Goal: Task Accomplishment & Management: Manage account settings

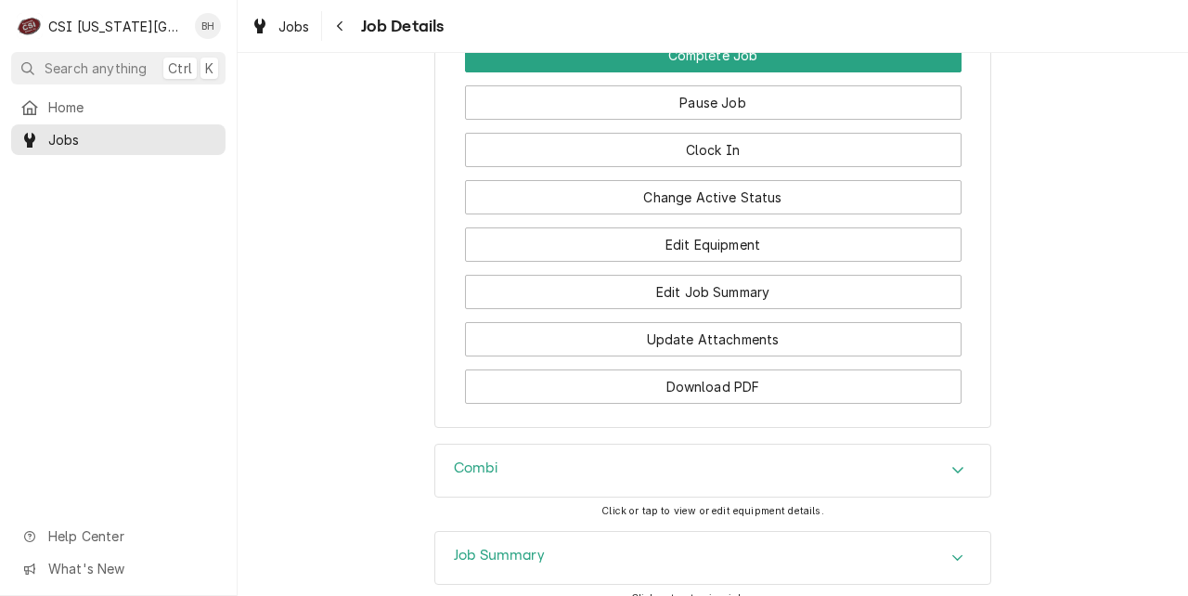
scroll to position [2327, 0]
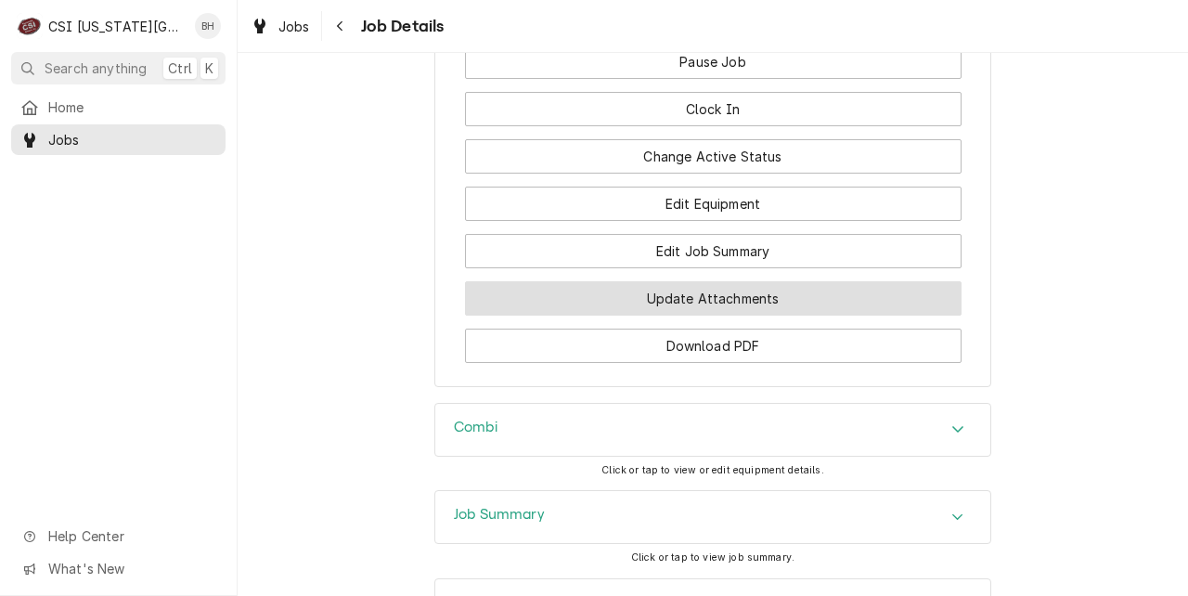
click at [623, 315] on button "Update Attachments" at bounding box center [713, 298] width 496 height 34
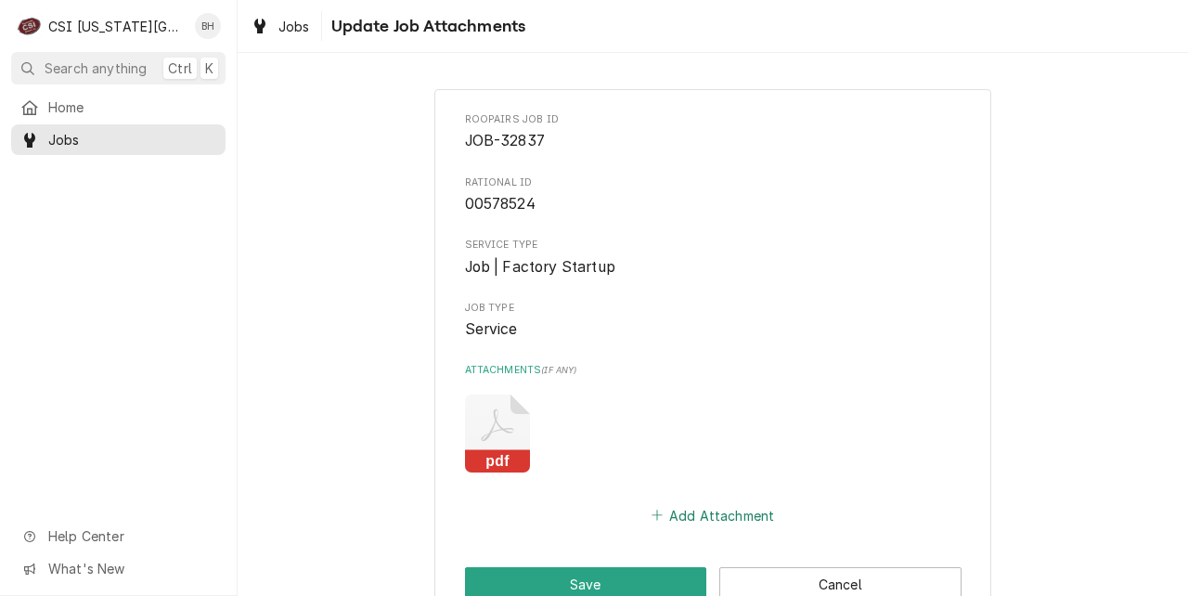
click at [662, 516] on icon "Attachments" at bounding box center [656, 514] width 11 height 13
click at [713, 516] on button "Add Attachment" at bounding box center [713, 515] width 130 height 26
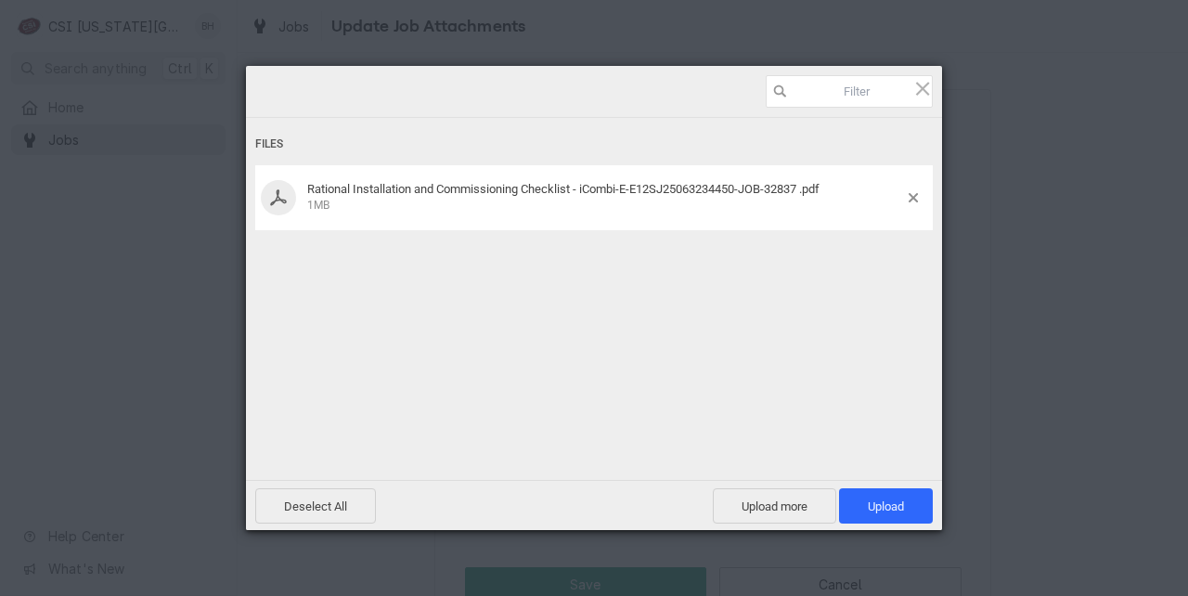
click at [753, 270] on div "Files Rational Installation and Commissioning Checklist - iCombi-E-E12SJ2506323…" at bounding box center [594, 274] width 696 height 312
click at [891, 496] on span "Upload 1" at bounding box center [886, 505] width 94 height 35
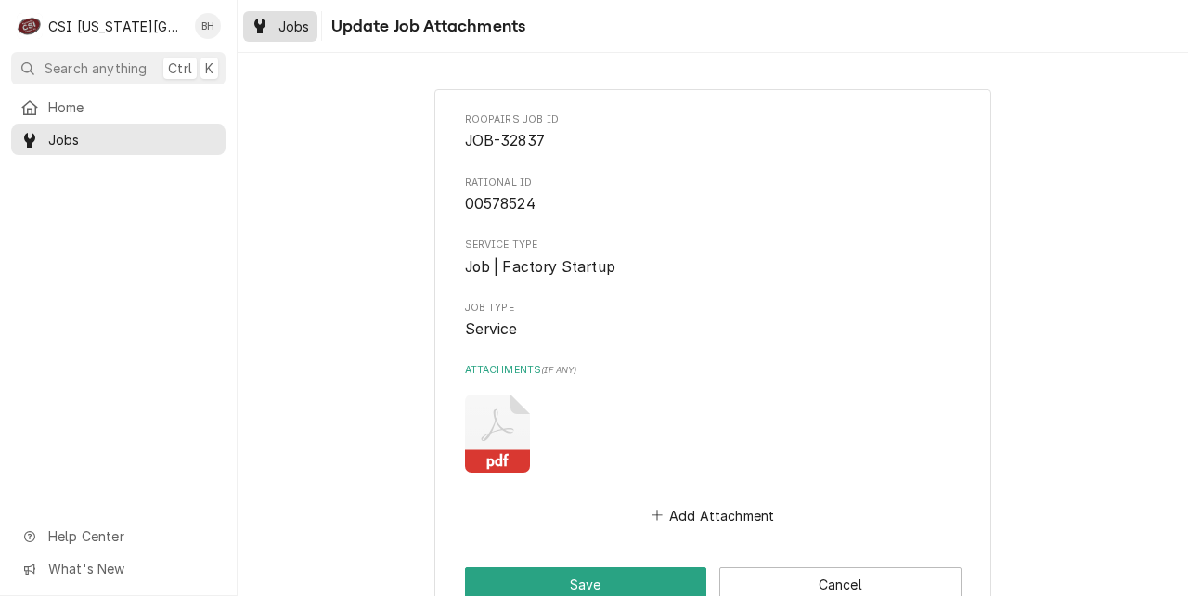
click at [283, 25] on span "Jobs" at bounding box center [294, 26] width 32 height 19
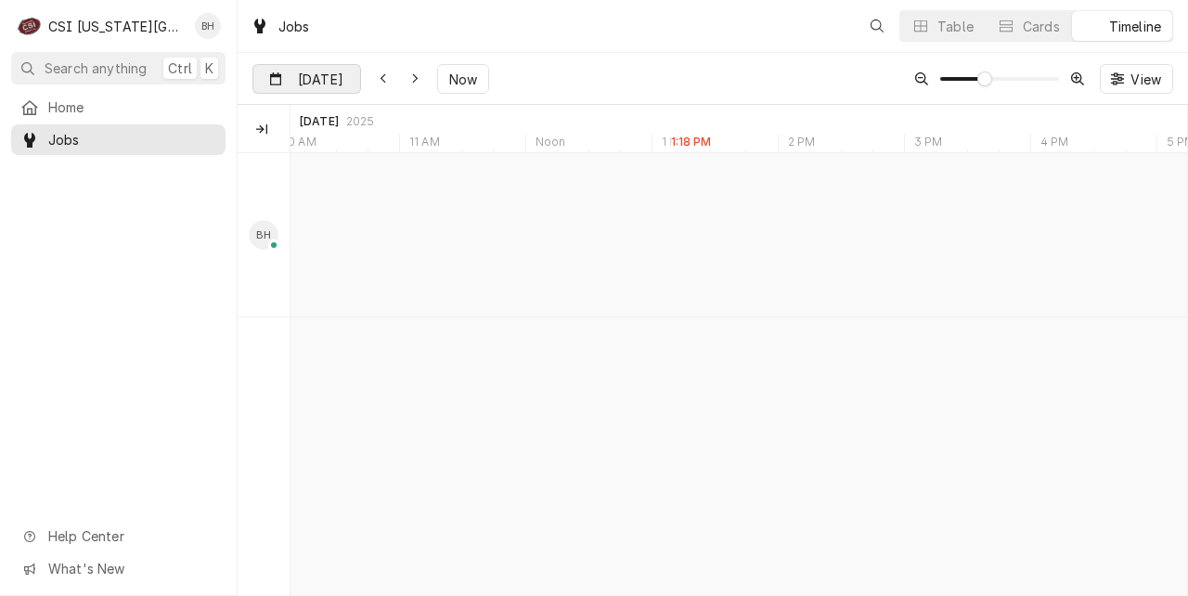
scroll to position [0, 17776]
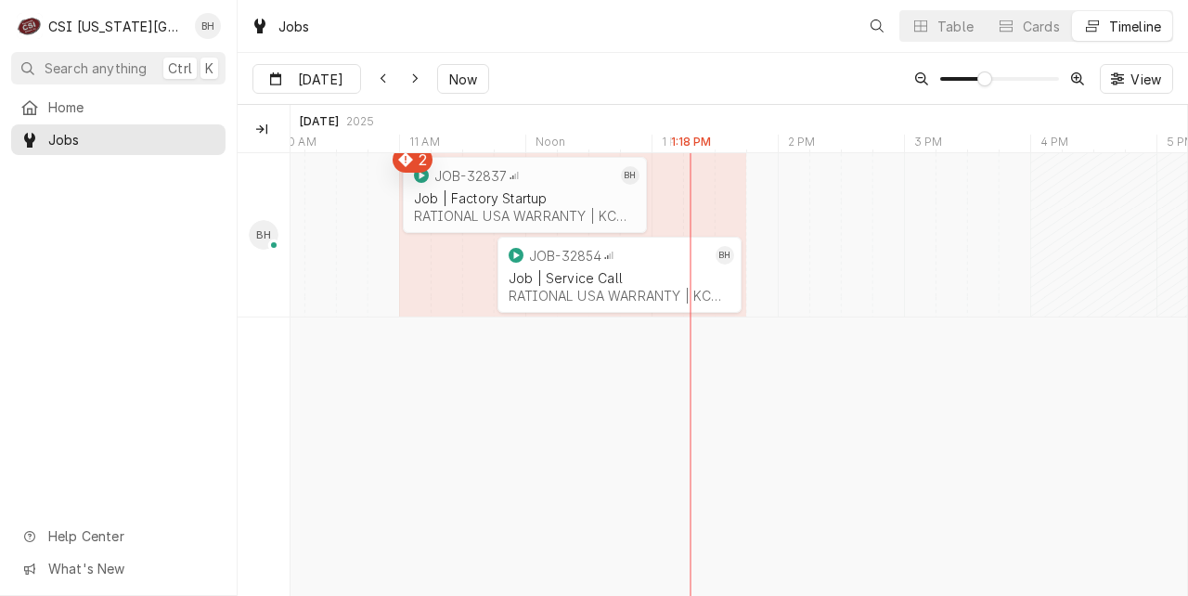
click at [486, 186] on div "Job | Factory Startup RATIONAL USA WARRANTY | KCMO, 64151" at bounding box center [524, 206] width 229 height 41
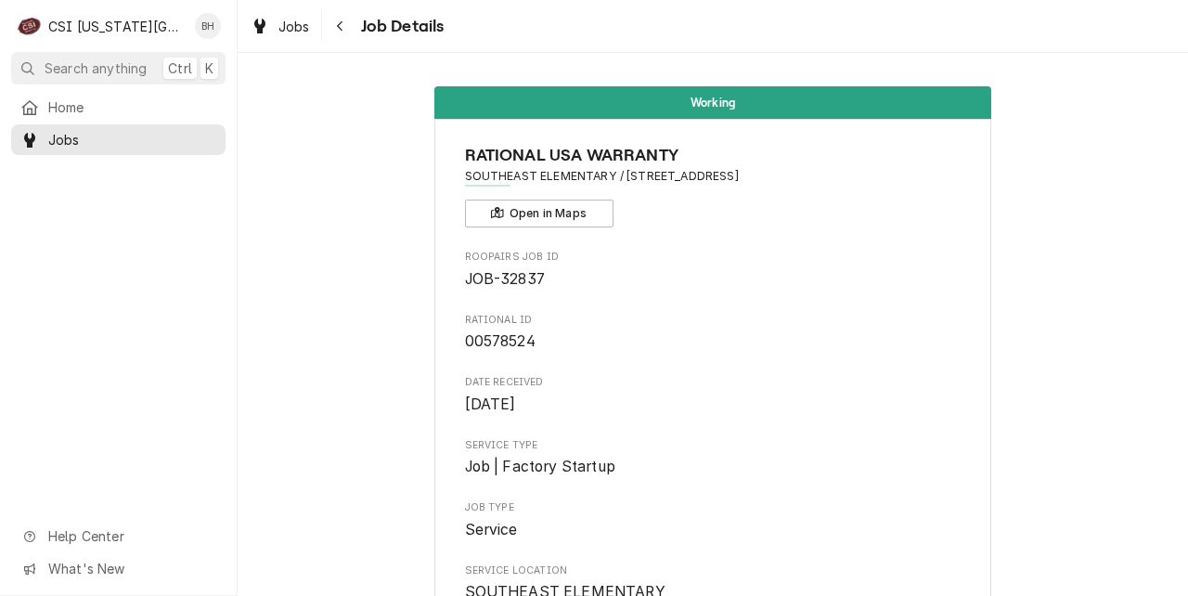
scroll to position [2088, 0]
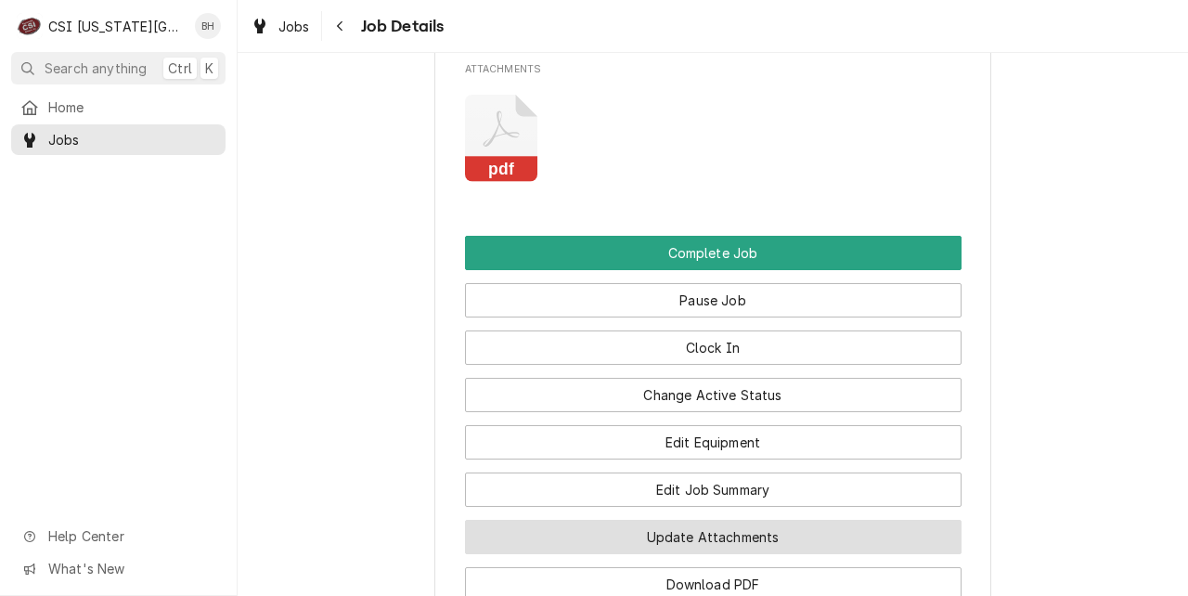
click at [689, 547] on button "Update Attachments" at bounding box center [713, 537] width 496 height 34
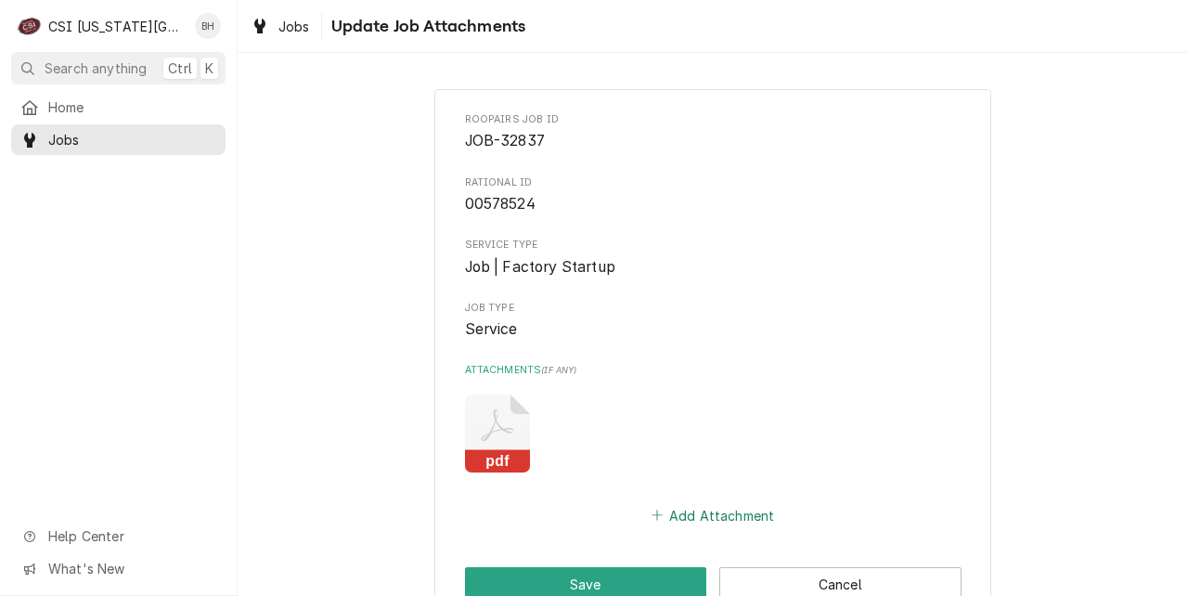
click at [696, 512] on button "Add Attachment" at bounding box center [713, 515] width 130 height 26
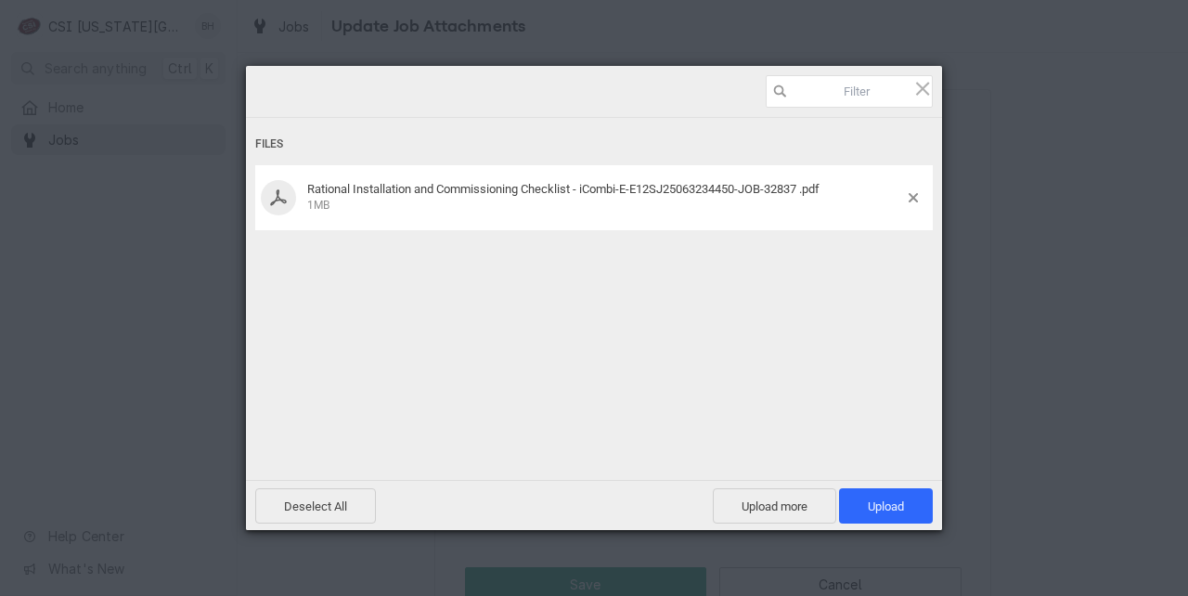
click at [753, 245] on div "Files Rational Installation and Commissioning Checklist - iCombi-E-E12SJ2506323…" at bounding box center [594, 274] width 696 height 312
click at [883, 492] on span "Upload 1" at bounding box center [886, 505] width 94 height 35
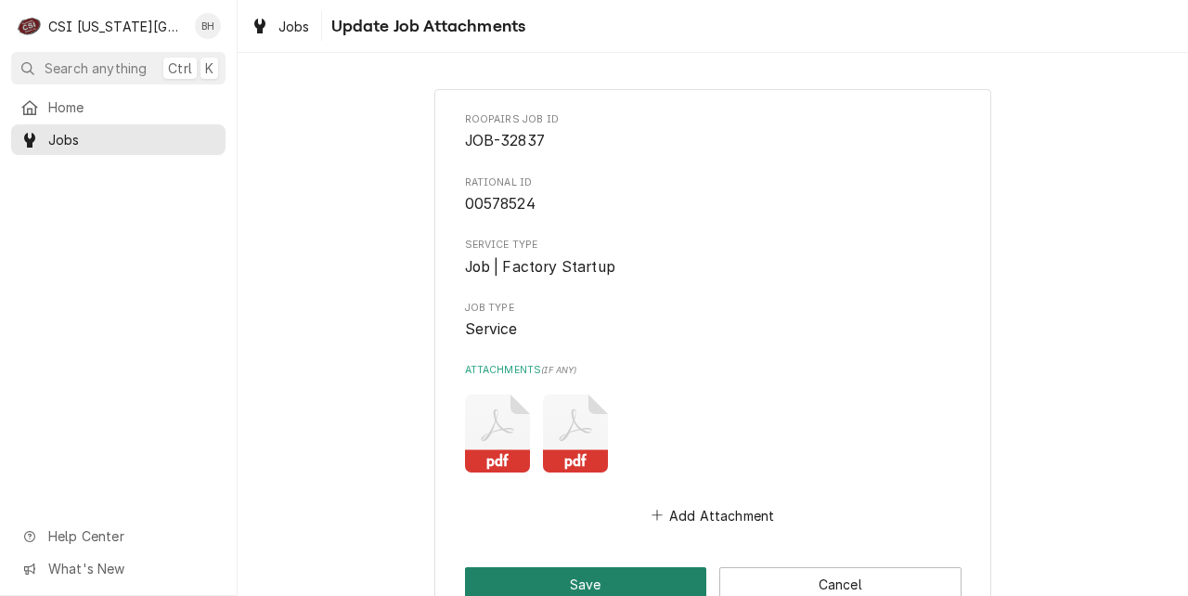
click at [623, 573] on button "Save" at bounding box center [586, 584] width 242 height 34
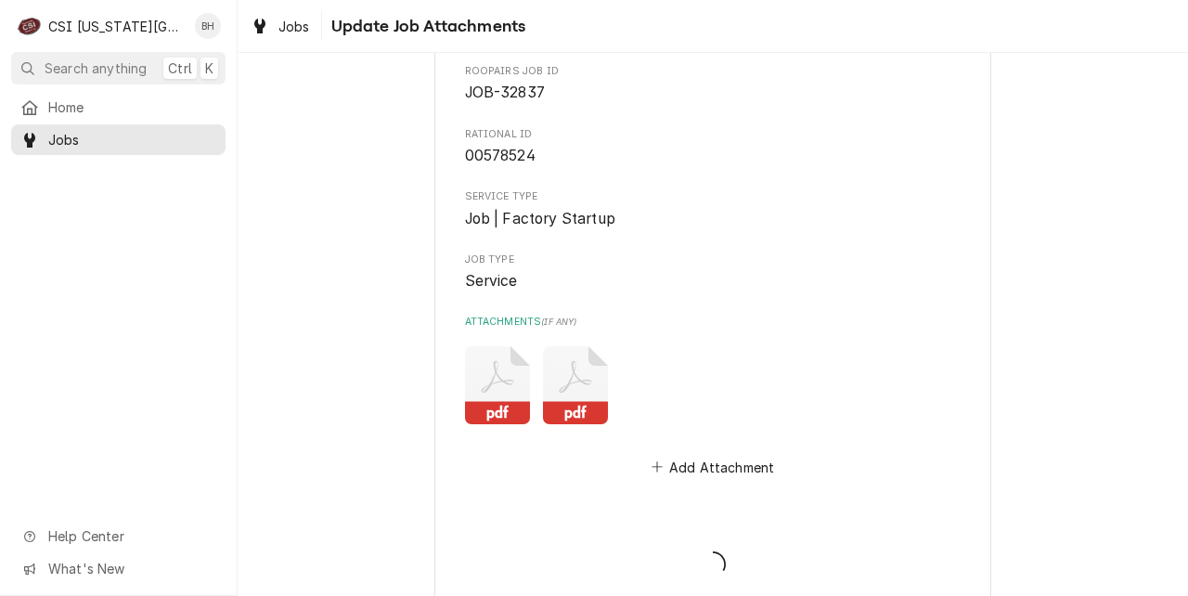
scroll to position [76, 0]
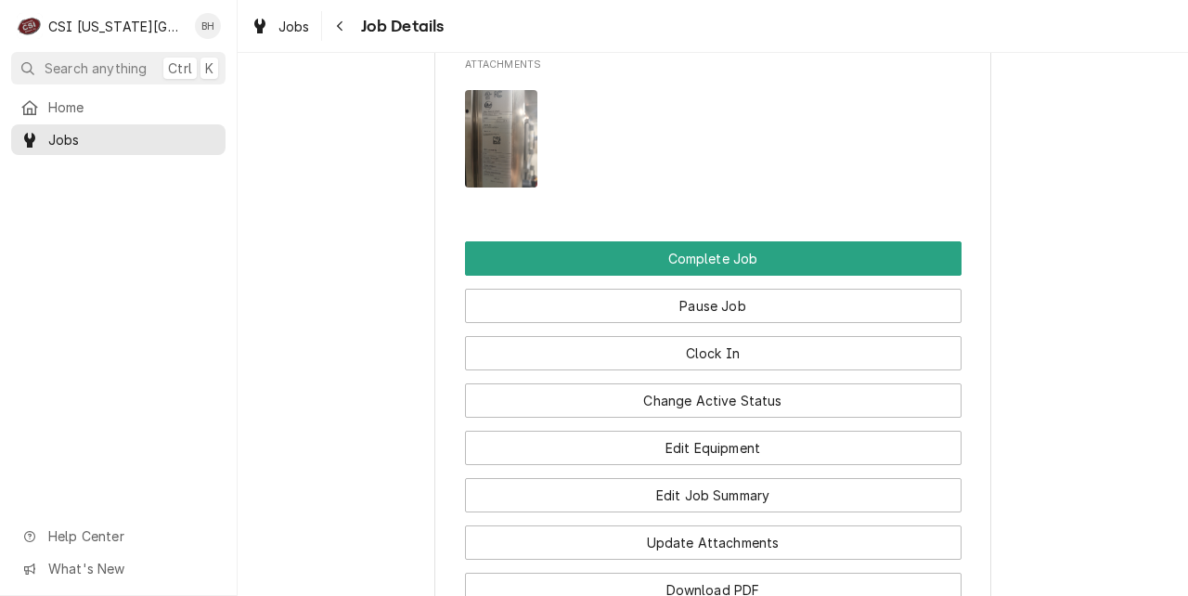
scroll to position [2322, 0]
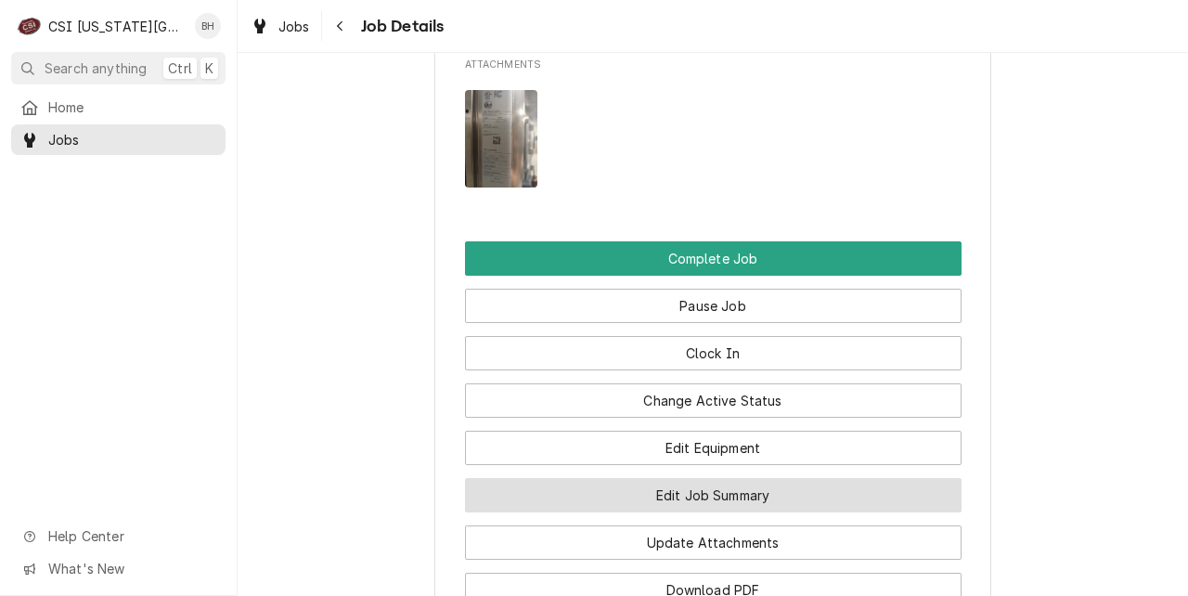
click at [743, 502] on button "Edit Job Summary" at bounding box center [713, 495] width 496 height 34
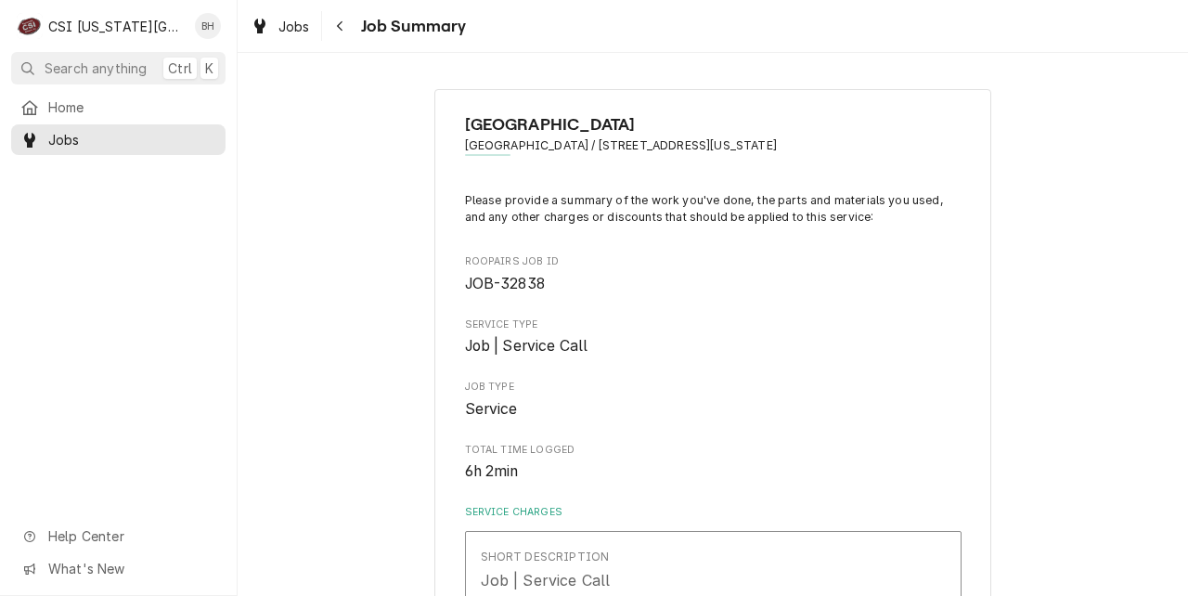
scroll to position [2322, 0]
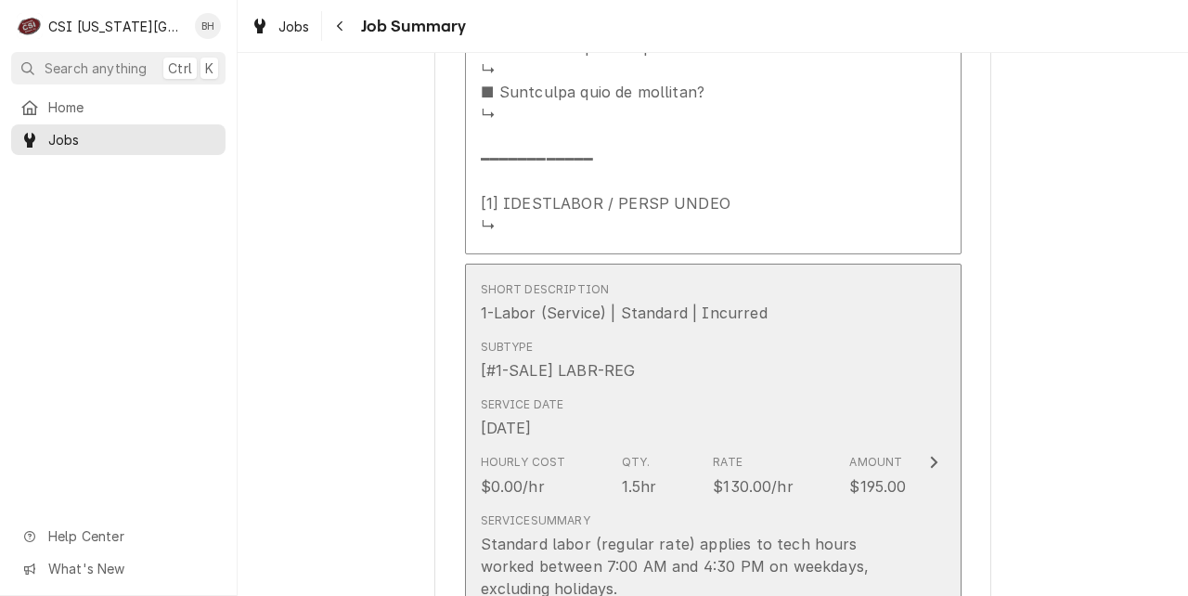
click at [830, 331] on div "Subtype [#1-SALE] LABR-REG" at bounding box center [694, 360] width 426 height 58
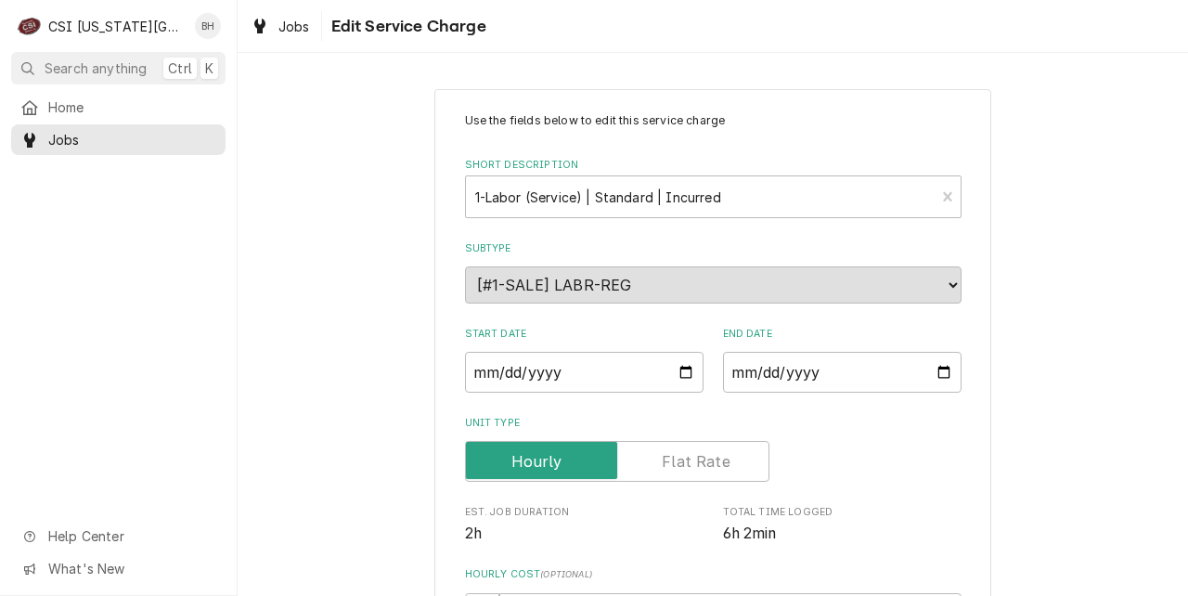
scroll to position [454, 0]
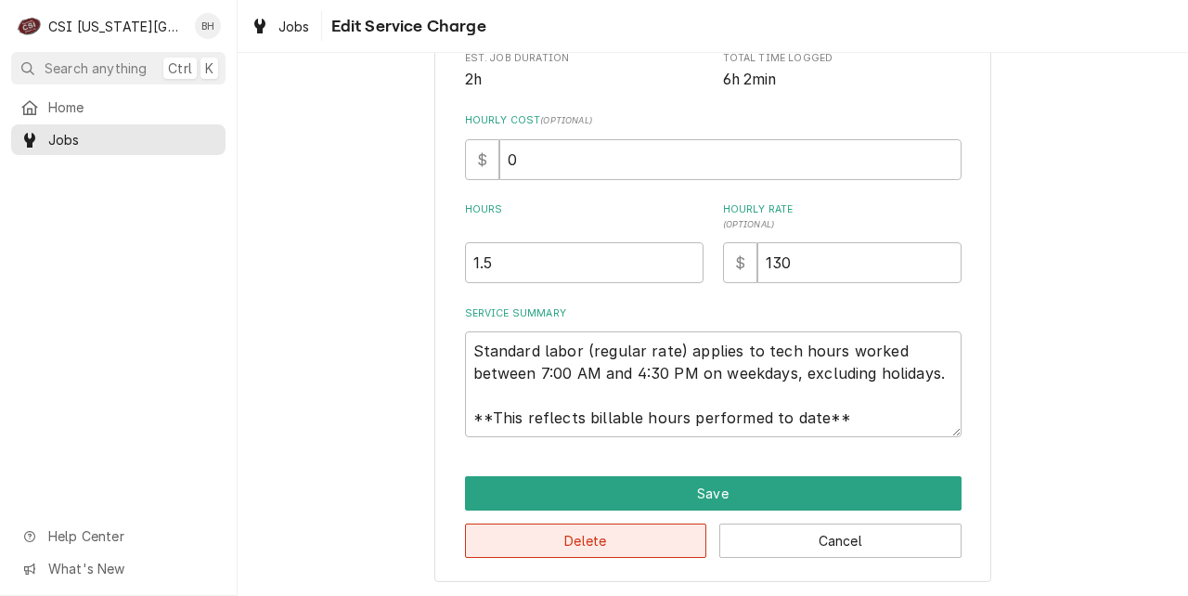
click at [557, 539] on button "Delete" at bounding box center [586, 540] width 242 height 34
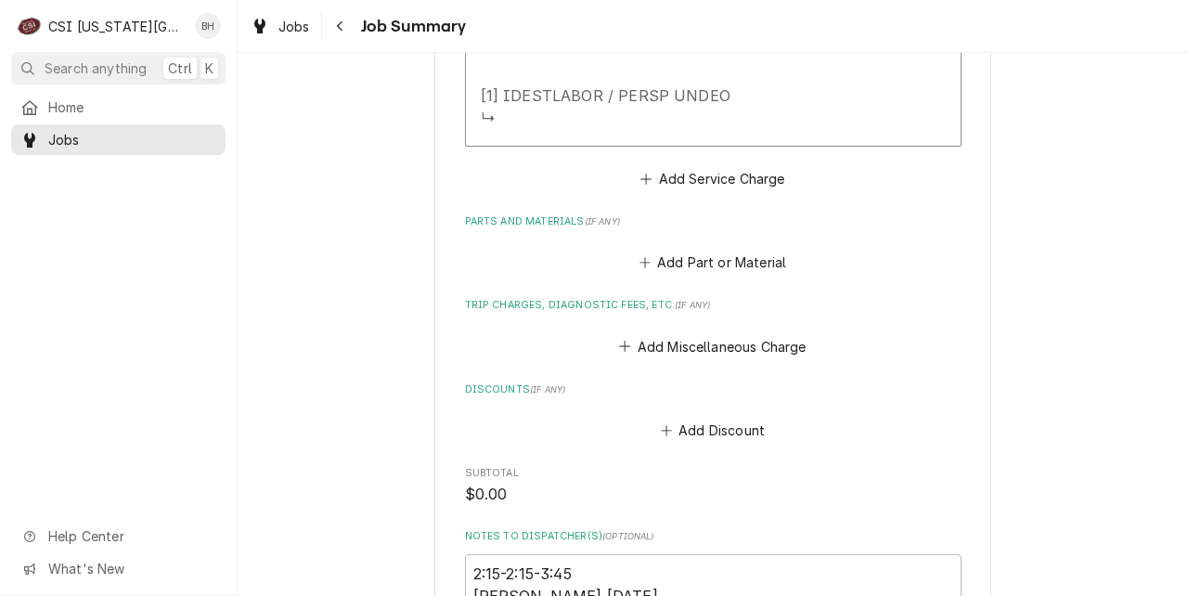
scroll to position [2934, 0]
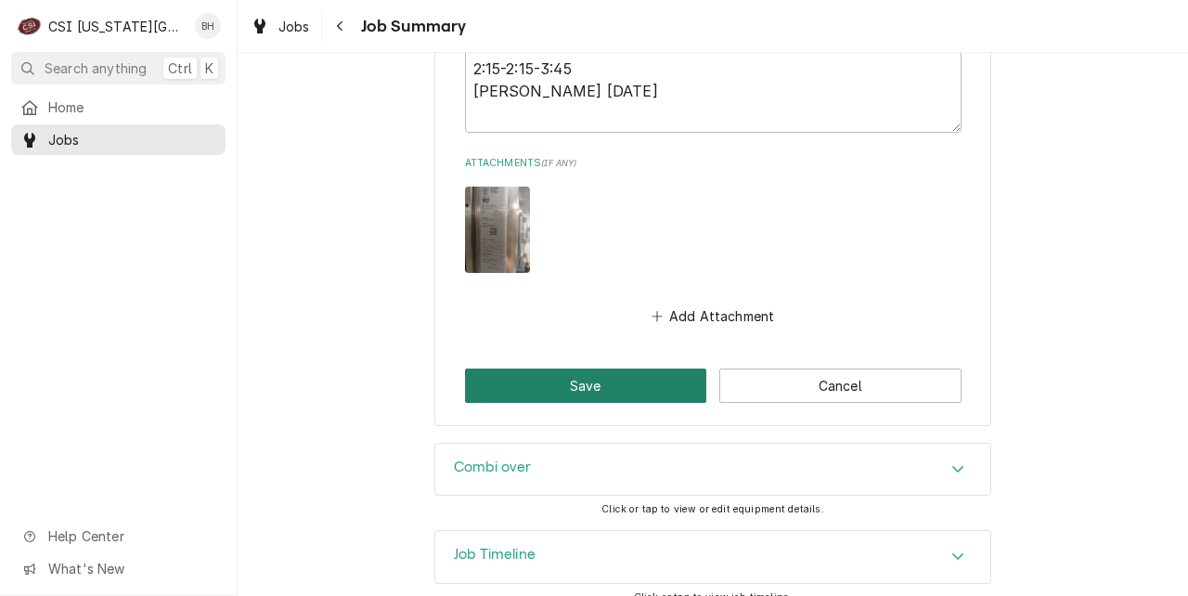
click at [540, 368] on button "Save" at bounding box center [586, 385] width 242 height 34
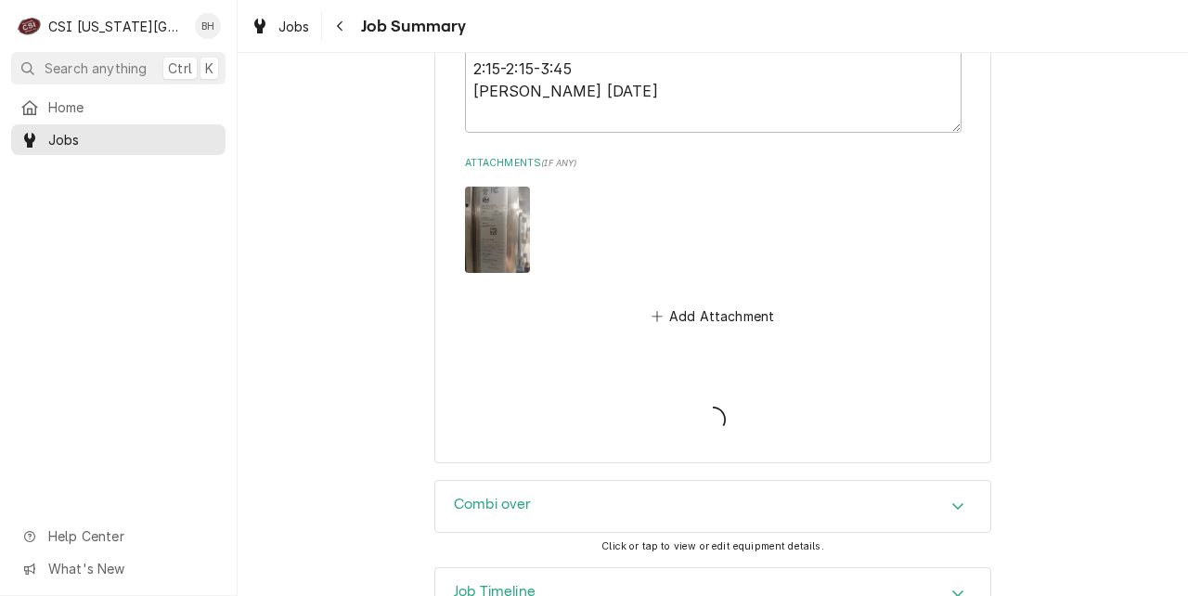
type textarea "x"
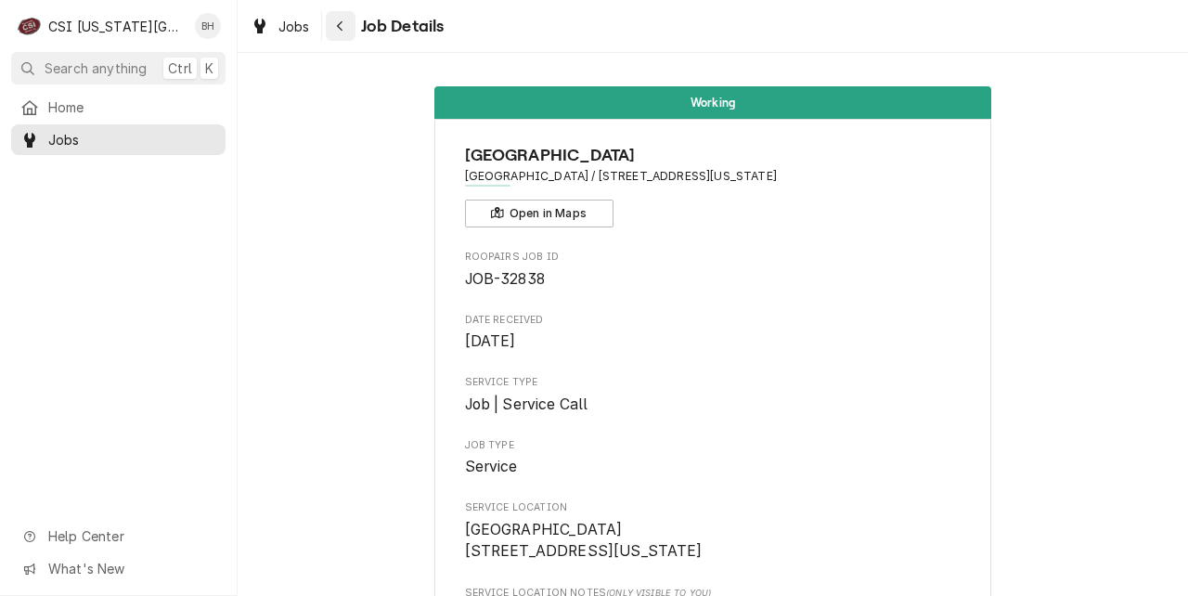
click at [336, 30] on icon "Navigate back" at bounding box center [340, 25] width 8 height 13
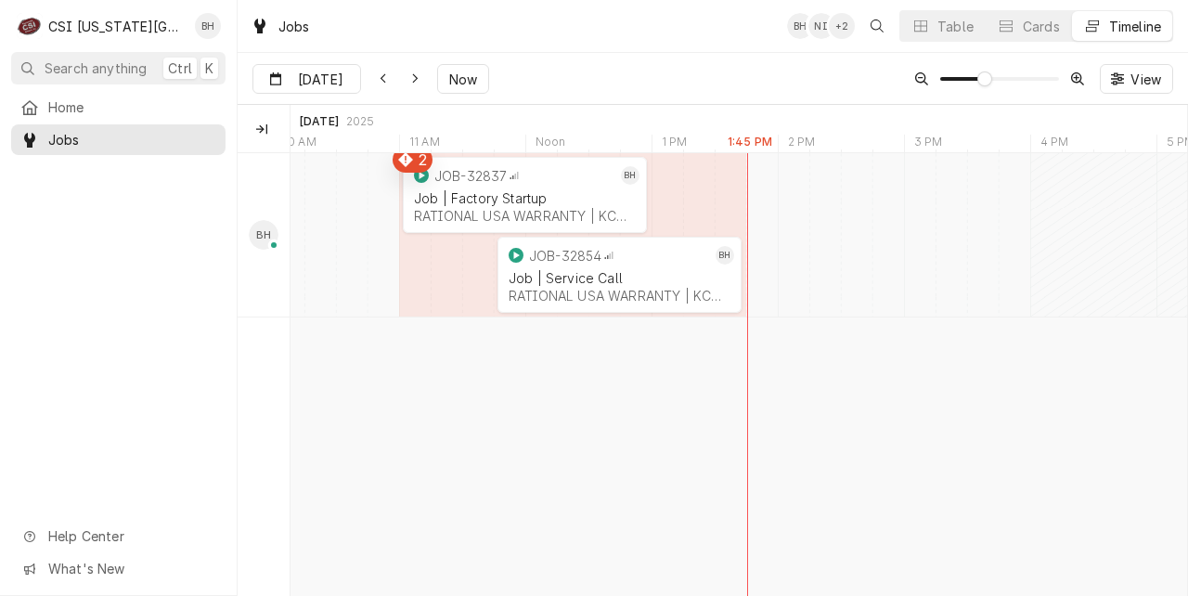
scroll to position [0, 17776]
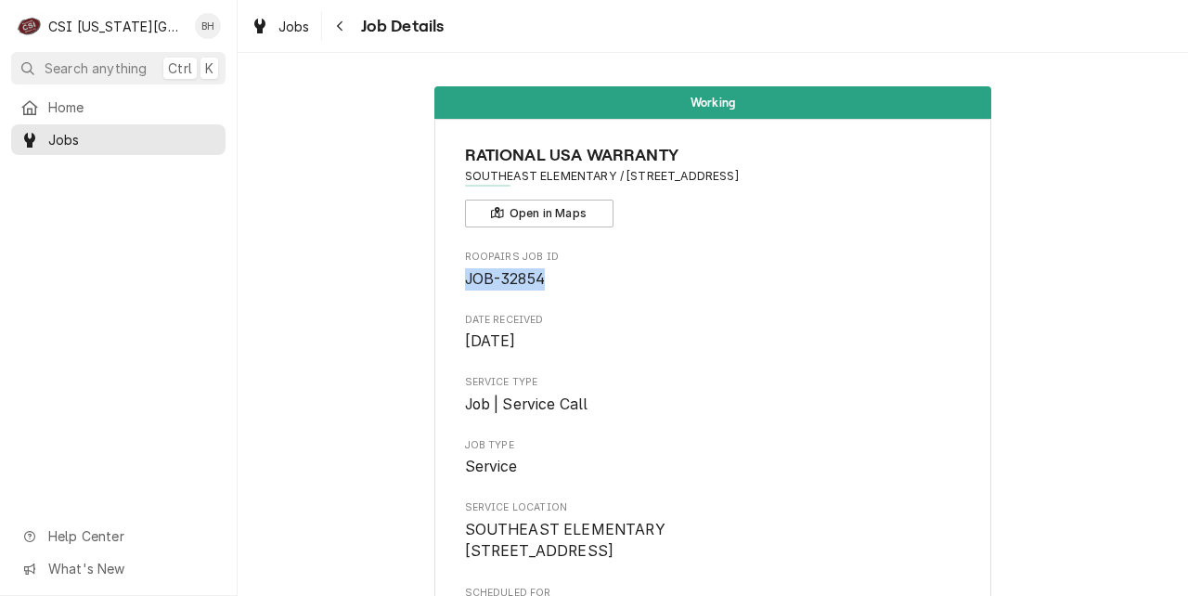
scroll to position [1348, 0]
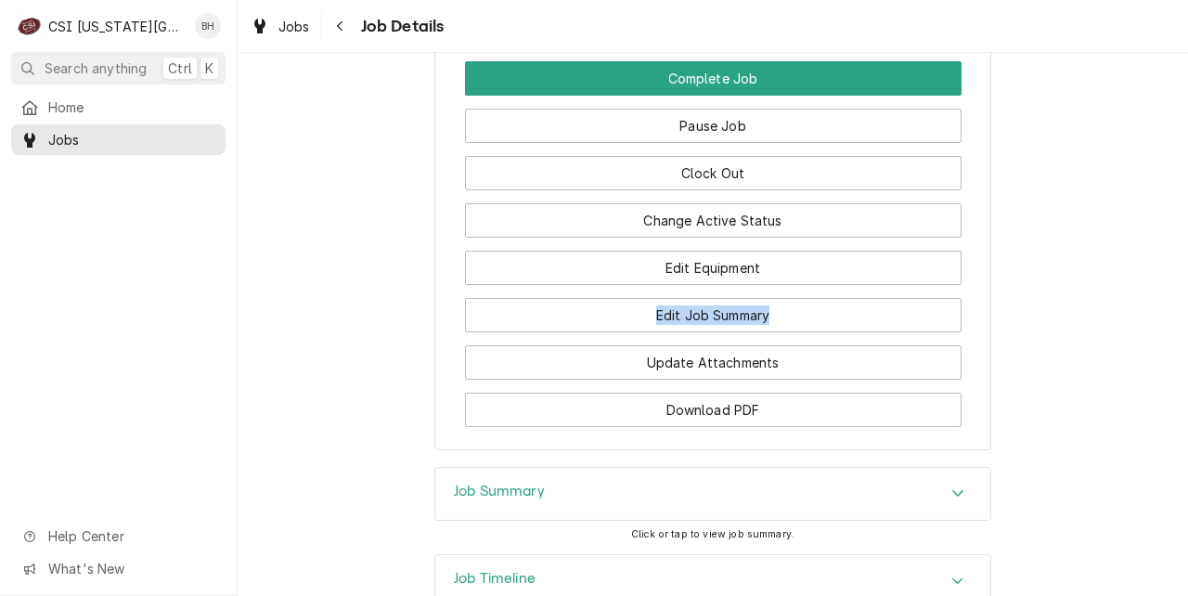
drag, startPoint x: 1171, startPoint y: 416, endPoint x: 1148, endPoint y: 328, distance: 90.2
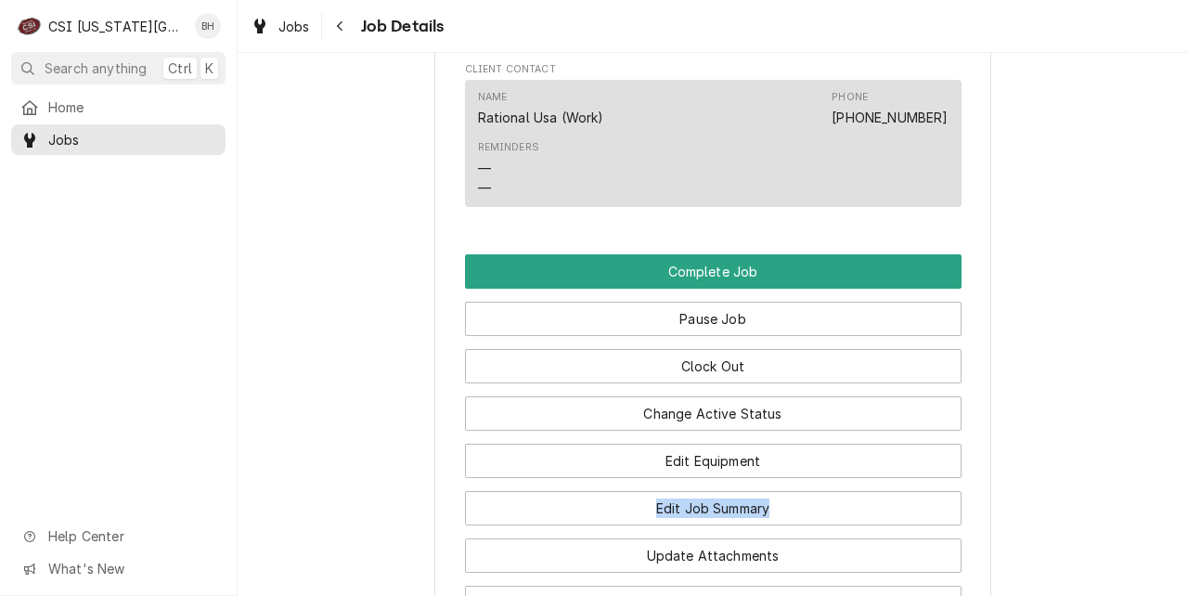
scroll to position [1278, 0]
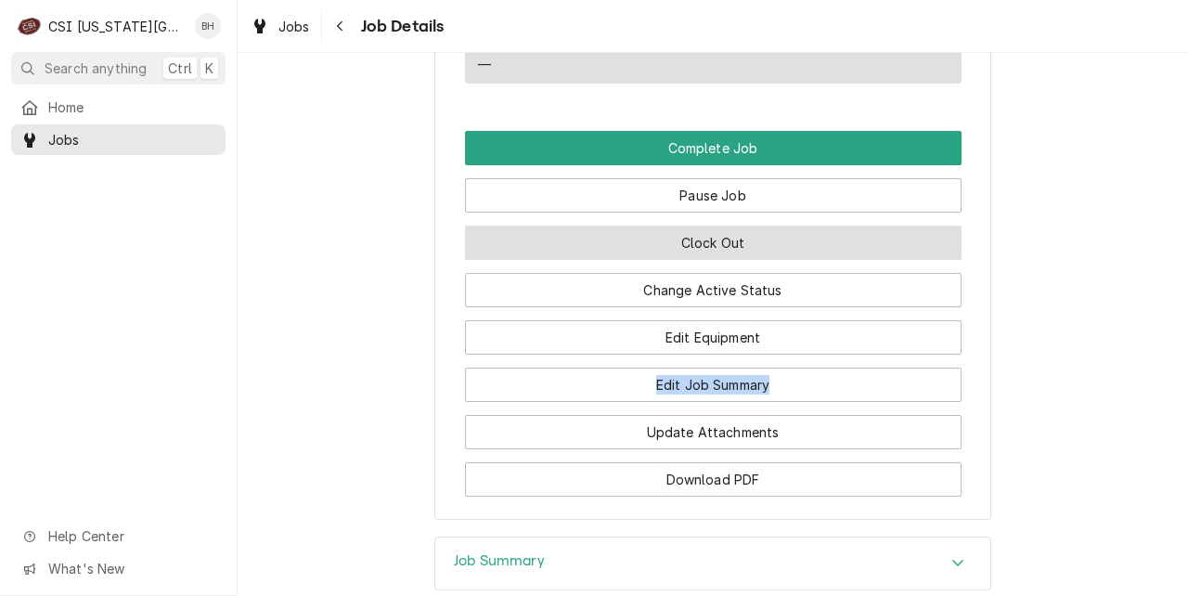
click at [768, 260] on button "Clock Out" at bounding box center [713, 242] width 496 height 34
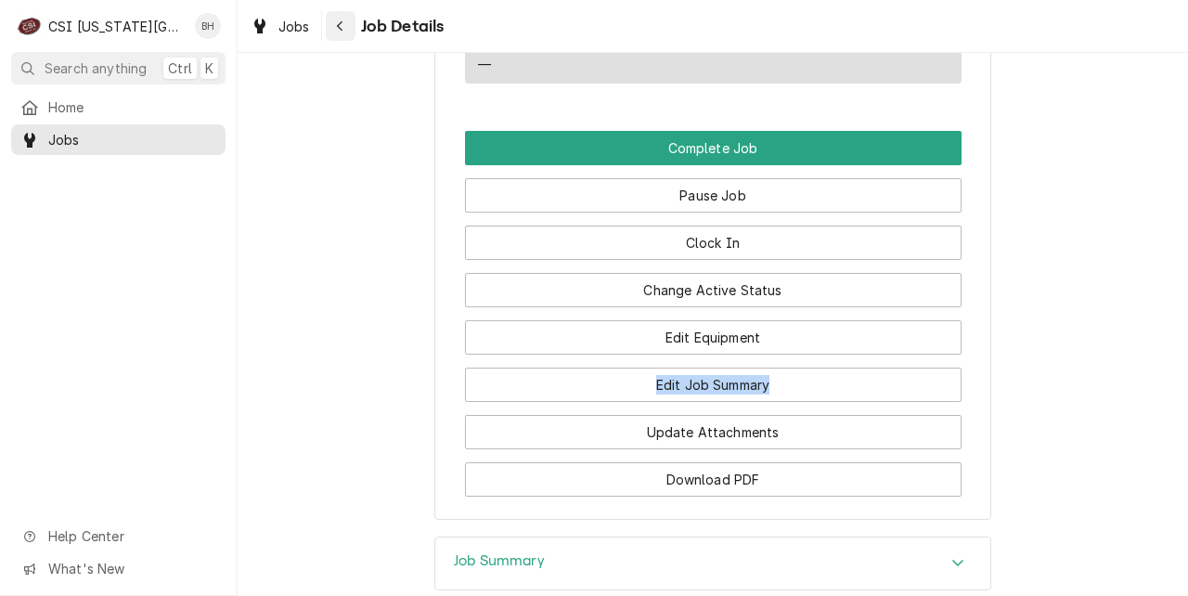
click at [351, 21] on button "Navigate back" at bounding box center [341, 26] width 30 height 30
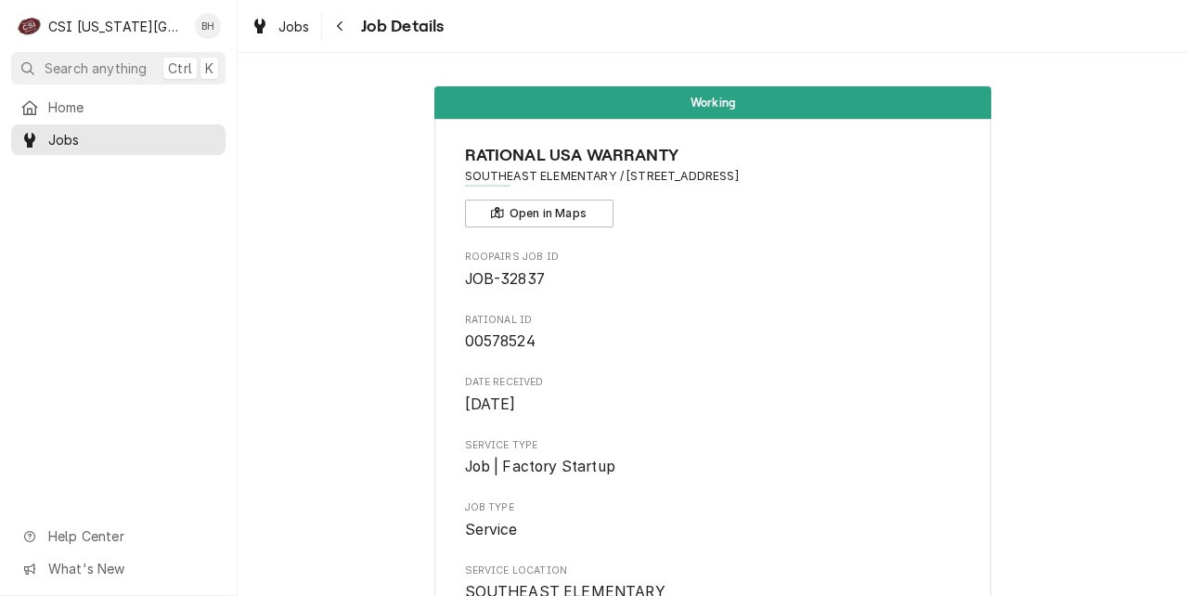
scroll to position [2166, 0]
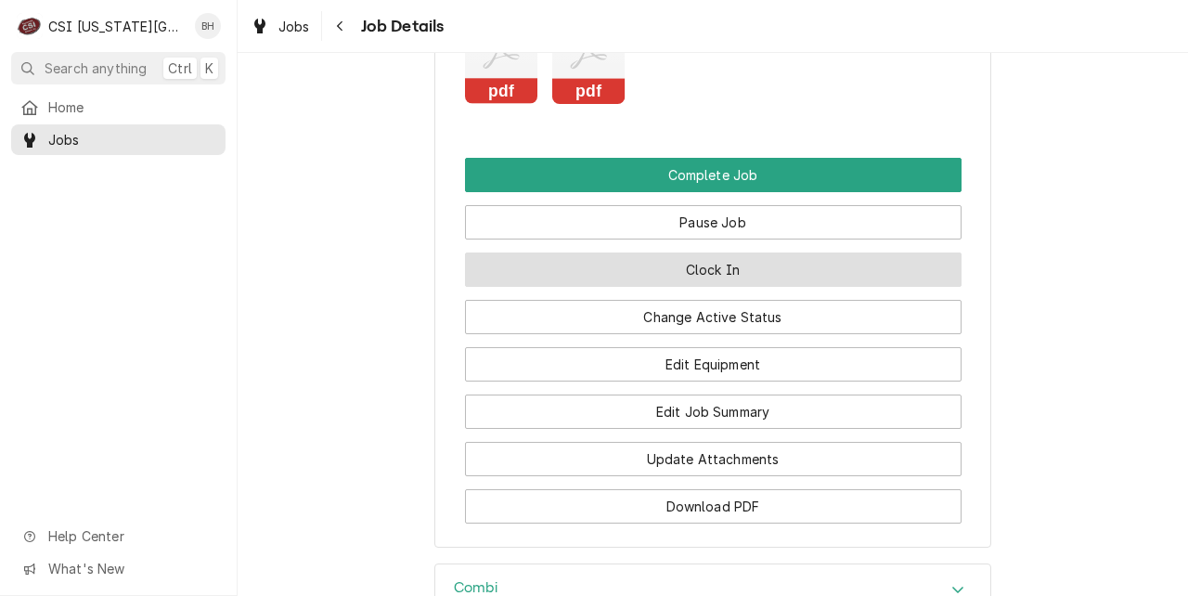
click at [713, 286] on button "Clock In" at bounding box center [713, 269] width 496 height 34
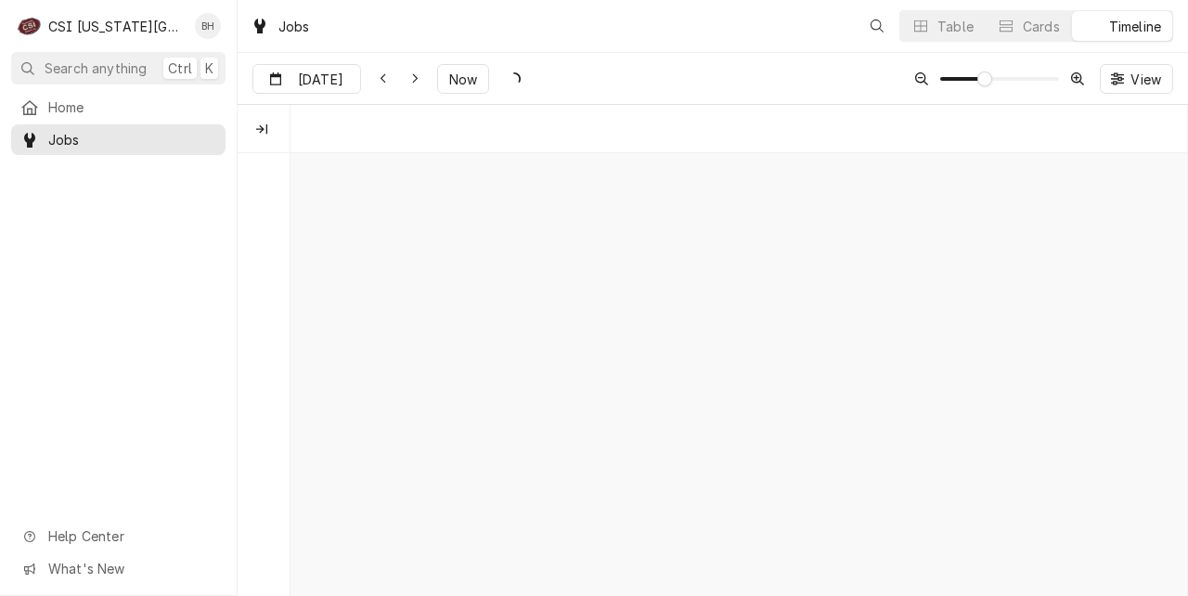
scroll to position [0, 17776]
